Goal: Task Accomplishment & Management: Manage account settings

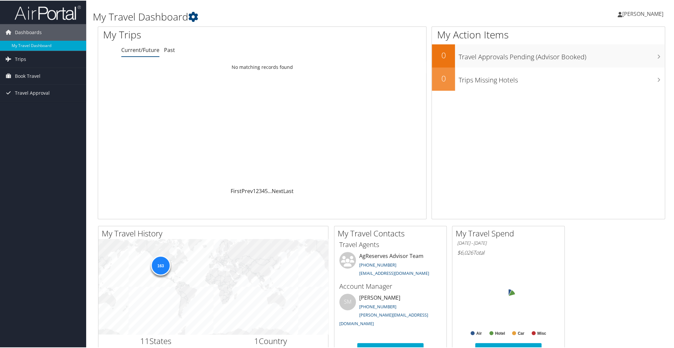
drag, startPoint x: 0, startPoint y: 0, endPoint x: 624, endPoint y: 14, distance: 624.1
click at [624, 14] on span "Charles Chamberlin" at bounding box center [642, 13] width 41 height 7
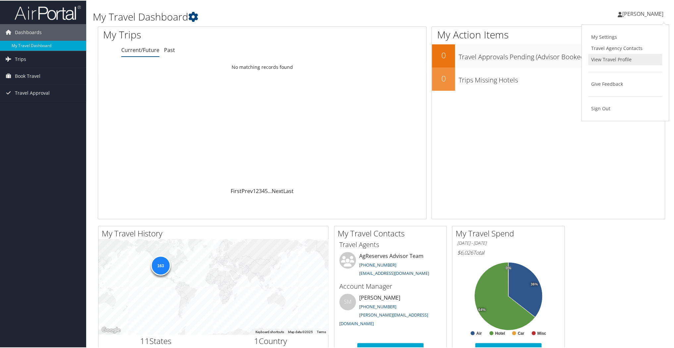
click at [598, 56] on link "View Travel Profile" at bounding box center [625, 58] width 74 height 11
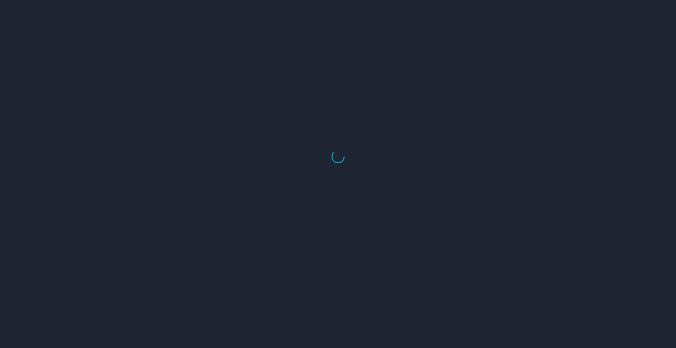
select select "US"
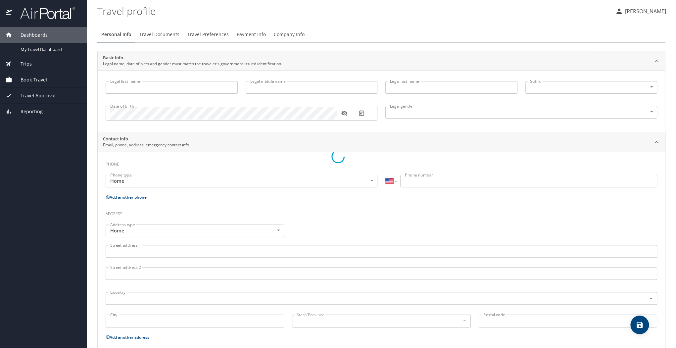
type input "Charles"
type input "Edwin"
type input "Chamberlin"
type input "Male"
type input "Valerie"
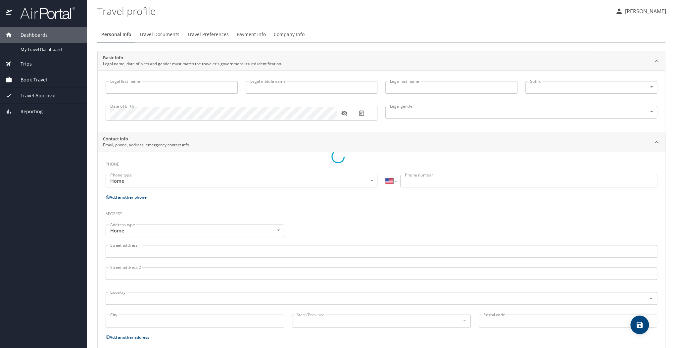
type input "Chamberlin"
type input "(402) 250-4633"
type input "vallyflagbyu@gmail.com"
select select "US"
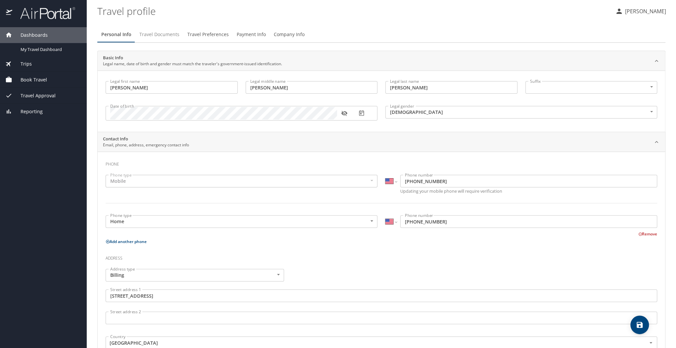
click at [152, 33] on span "Travel Documents" at bounding box center [159, 34] width 40 height 8
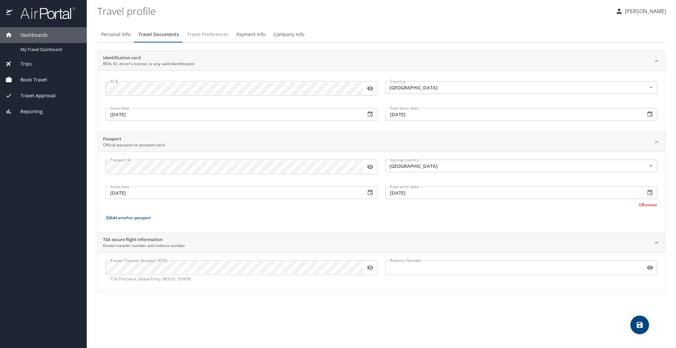
click at [200, 33] on span "Travel Preferences" at bounding box center [207, 34] width 41 height 8
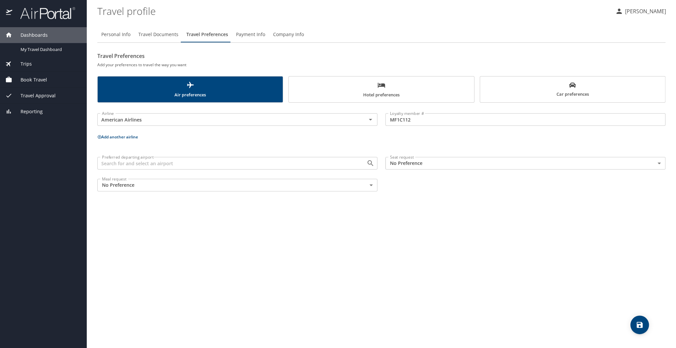
click at [247, 34] on span "Payment Info" at bounding box center [250, 34] width 29 height 8
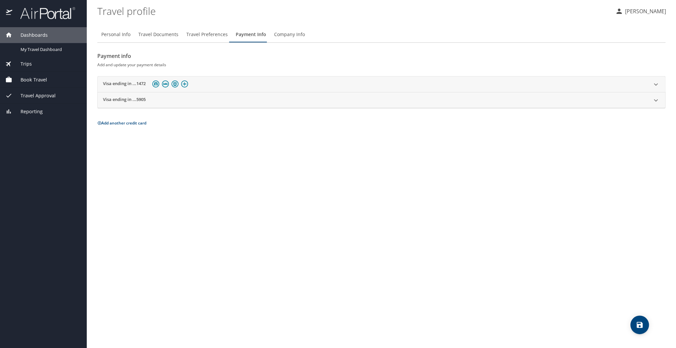
click at [198, 36] on span "Travel Preferences" at bounding box center [206, 34] width 41 height 8
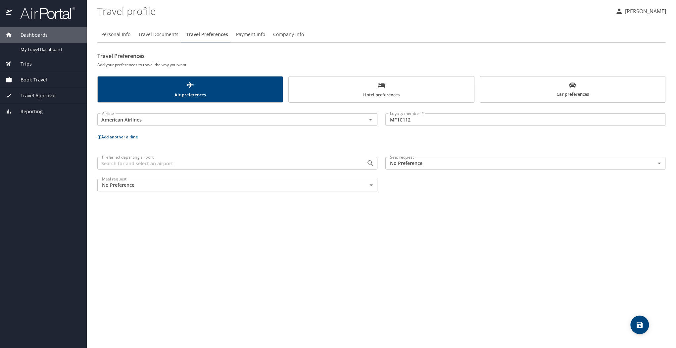
click at [121, 137] on button "Add another airline" at bounding box center [117, 137] width 41 height 6
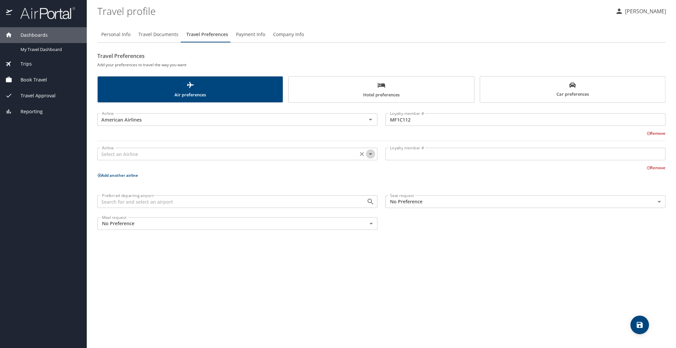
click at [371, 156] on icon "Open" at bounding box center [371, 154] width 8 height 8
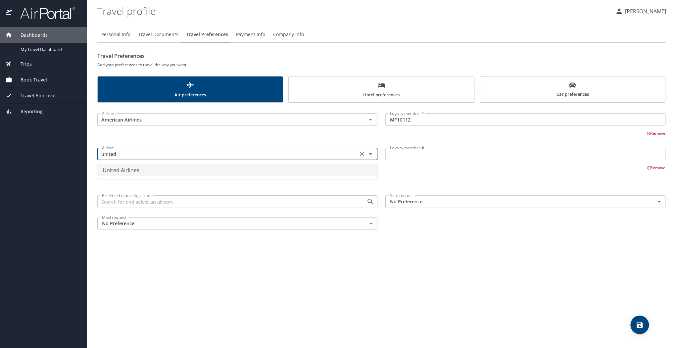
click at [233, 172] on li "United Airlines" at bounding box center [237, 170] width 280 height 12
type input "United Airlines"
click at [442, 158] on input "Loyalty member #" at bounding box center [526, 154] width 280 height 13
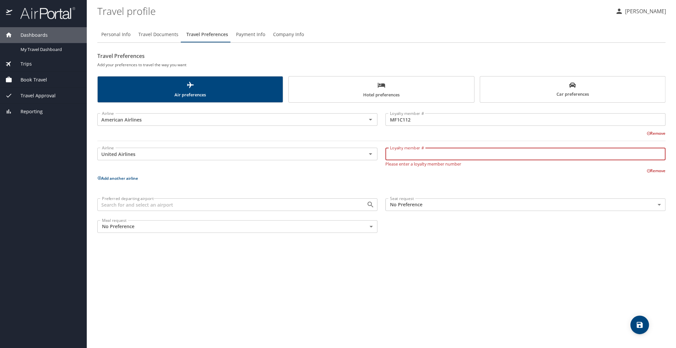
paste input "AMO20553"
type input "AMO20553"
click at [539, 179] on p "Add another airline" at bounding box center [381, 178] width 568 height 8
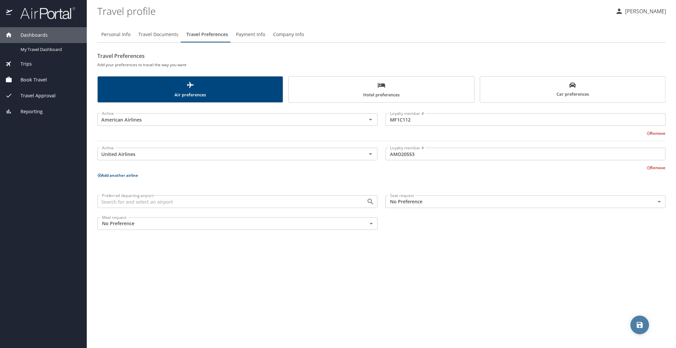
click at [637, 323] on icon "save" at bounding box center [640, 325] width 6 height 6
click at [380, 91] on span "Hotel preferences" at bounding box center [381, 90] width 177 height 18
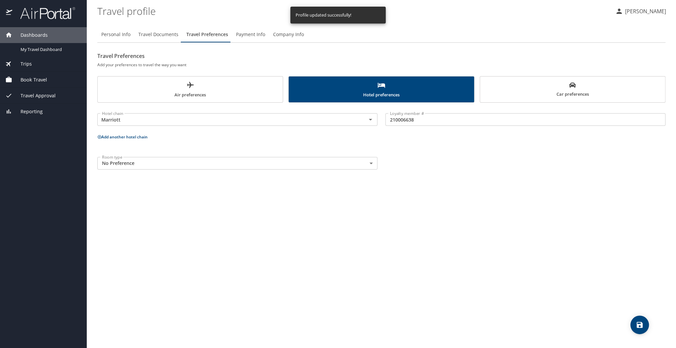
click at [207, 88] on span "Air preferences" at bounding box center [190, 90] width 177 height 18
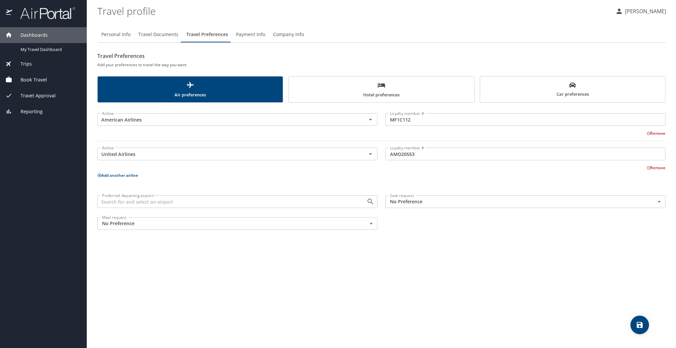
click at [160, 35] on span "Travel Documents" at bounding box center [158, 34] width 40 height 8
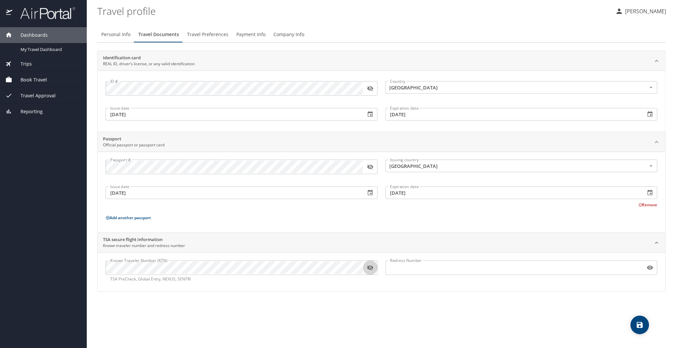
click at [372, 268] on icon "button" at bounding box center [370, 267] width 6 height 5
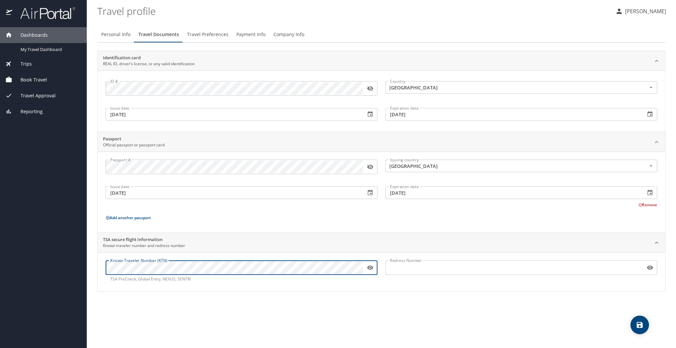
click at [103, 265] on div "Known Traveler Number (KTN) Known Traveler Number (KTN) TSA PreCheck, Global En…" at bounding box center [242, 271] width 280 height 30
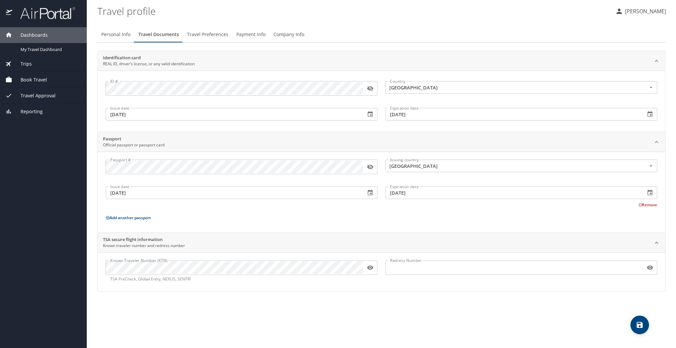
click at [232, 294] on div "Personal Info Travel Documents Travel Preferences Payment Info Company Info Ide…" at bounding box center [381, 184] width 568 height 327
